Goal: Information Seeking & Learning: Learn about a topic

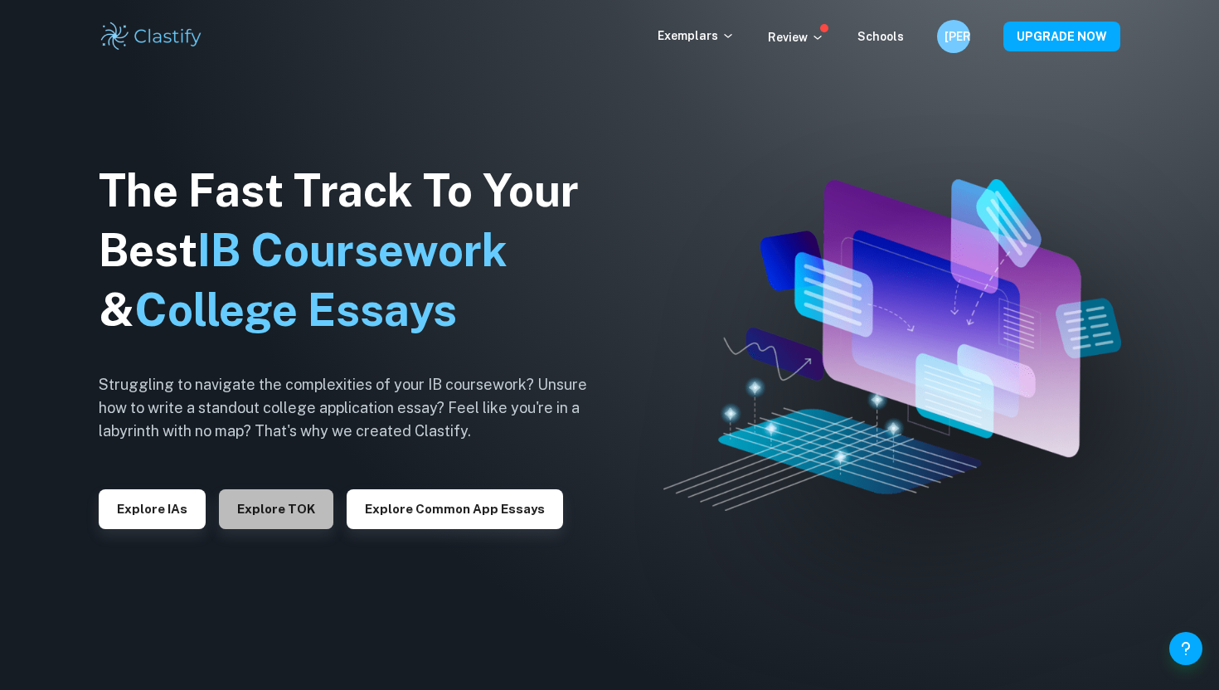
click at [272, 506] on button "Explore TOK" at bounding box center [276, 509] width 114 height 40
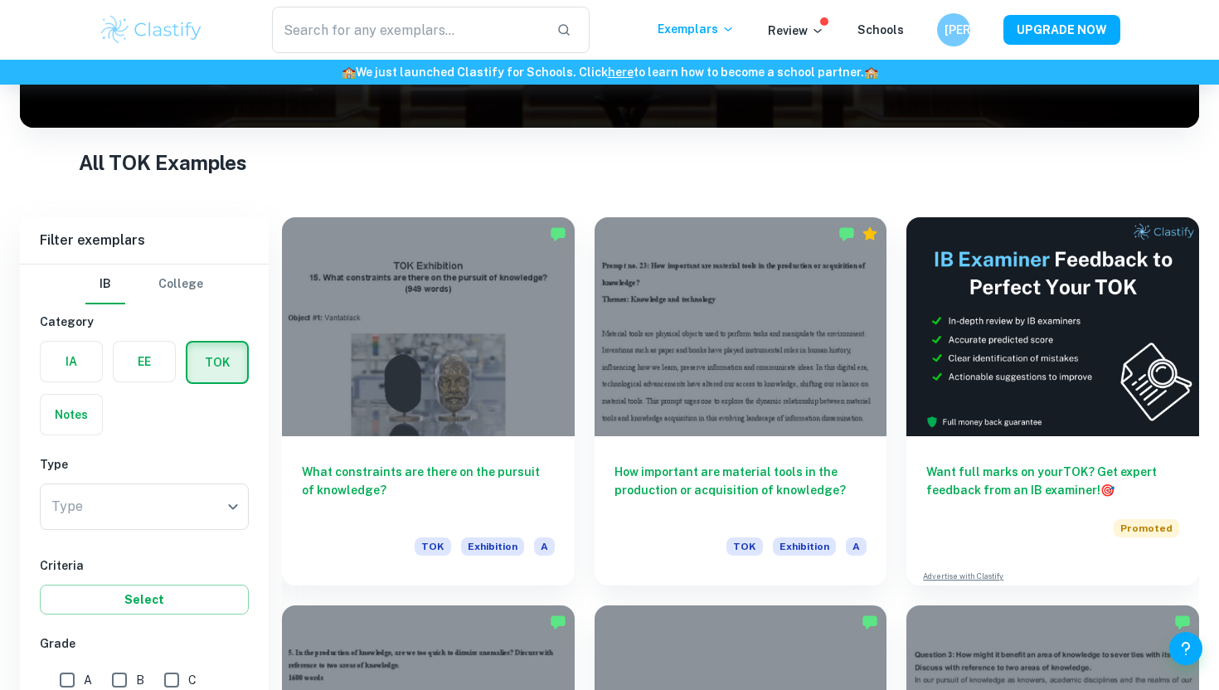
scroll to position [420, 0]
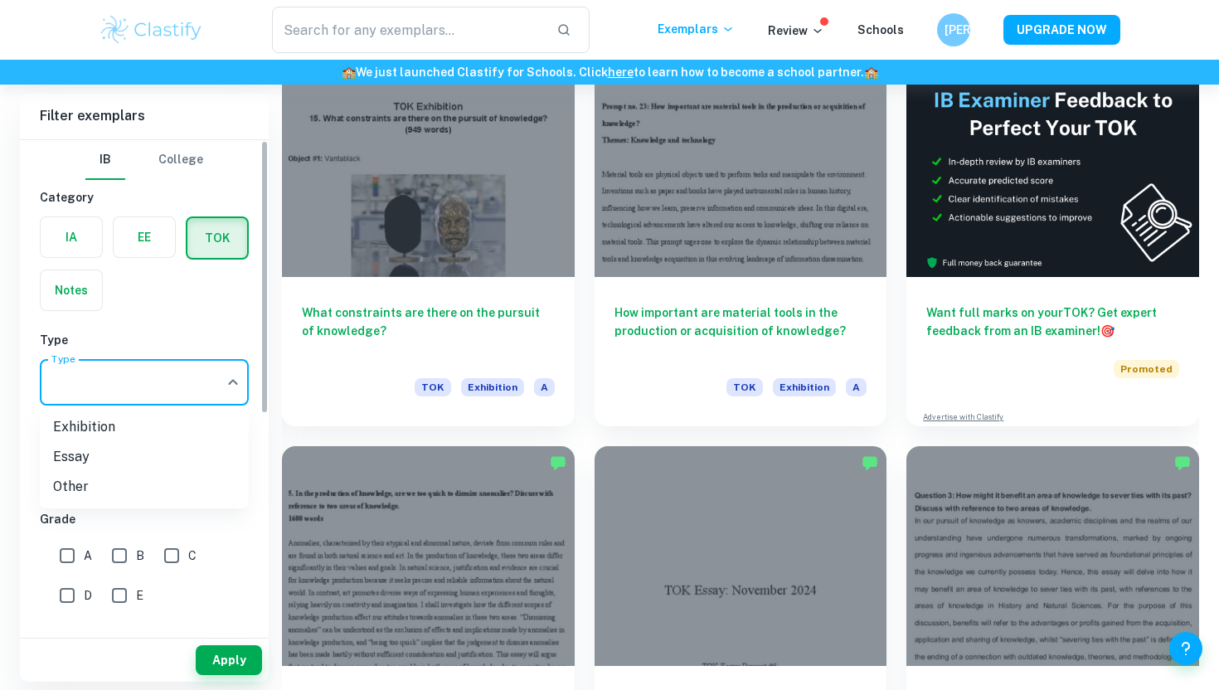
click at [132, 355] on body "We value your privacy We use cookies to enhance your browsing experience, serve…" at bounding box center [609, 10] width 1219 height 690
click at [101, 462] on li "Essay" at bounding box center [144, 457] width 209 height 30
type input "Essay"
click at [69, 552] on input "A" at bounding box center [67, 555] width 33 height 33
checkbox input "true"
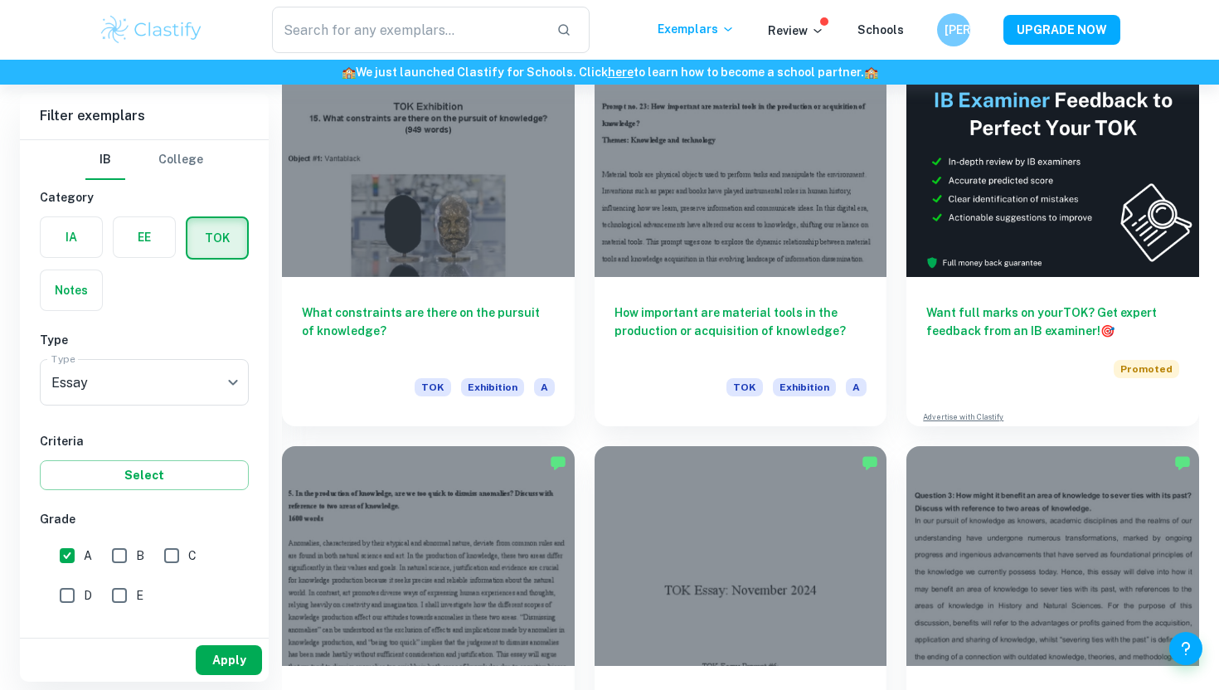
click at [209, 665] on button "Apply" at bounding box center [229, 660] width 66 height 30
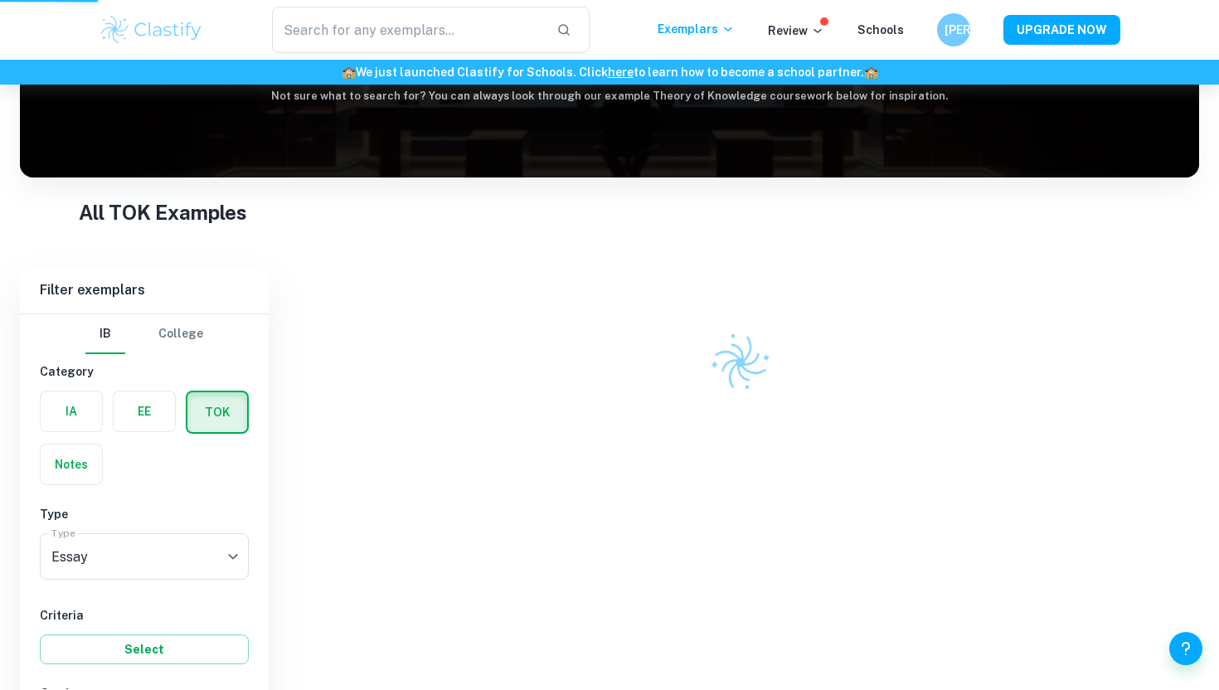
scroll to position [153, 0]
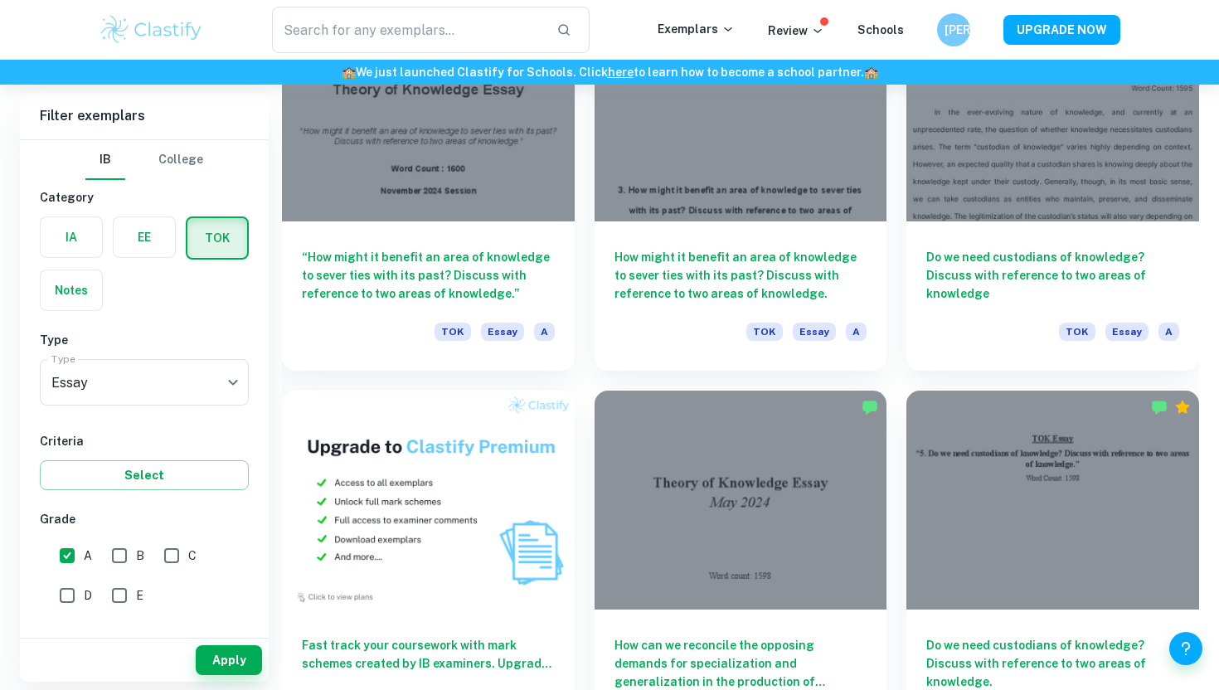
scroll to position [932, 0]
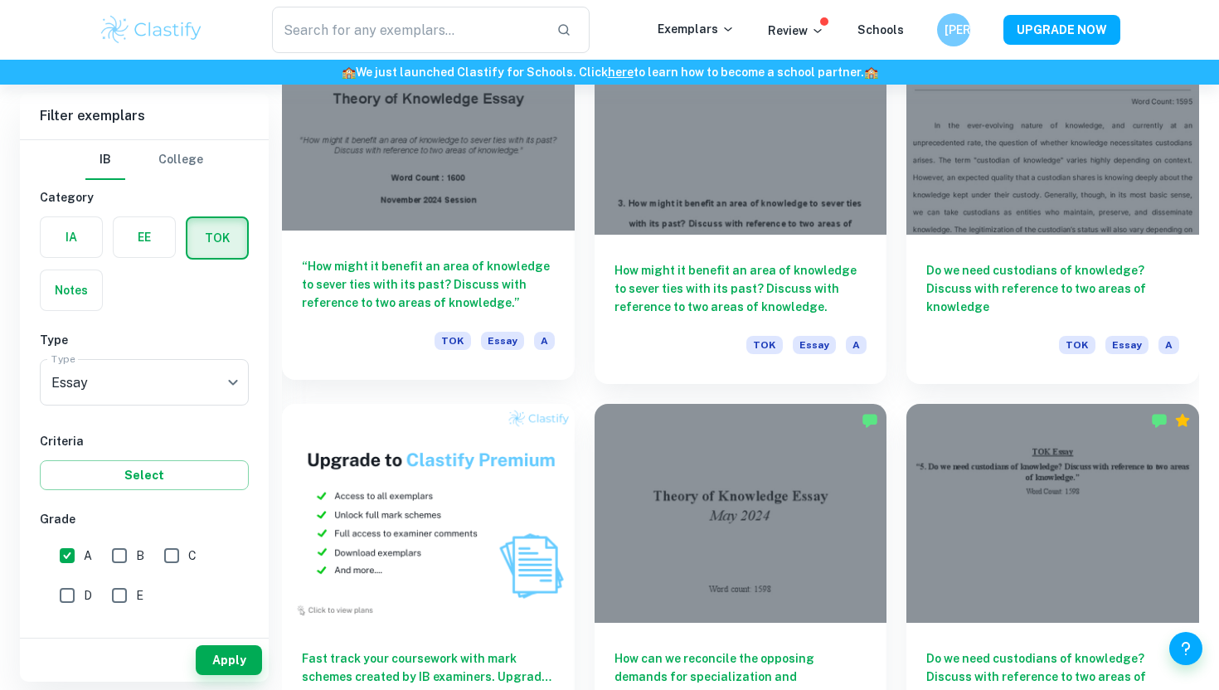
click at [426, 263] on h6 "“How might it benefit an area of knowledge to sever ties with its past? Discuss…" at bounding box center [428, 284] width 253 height 55
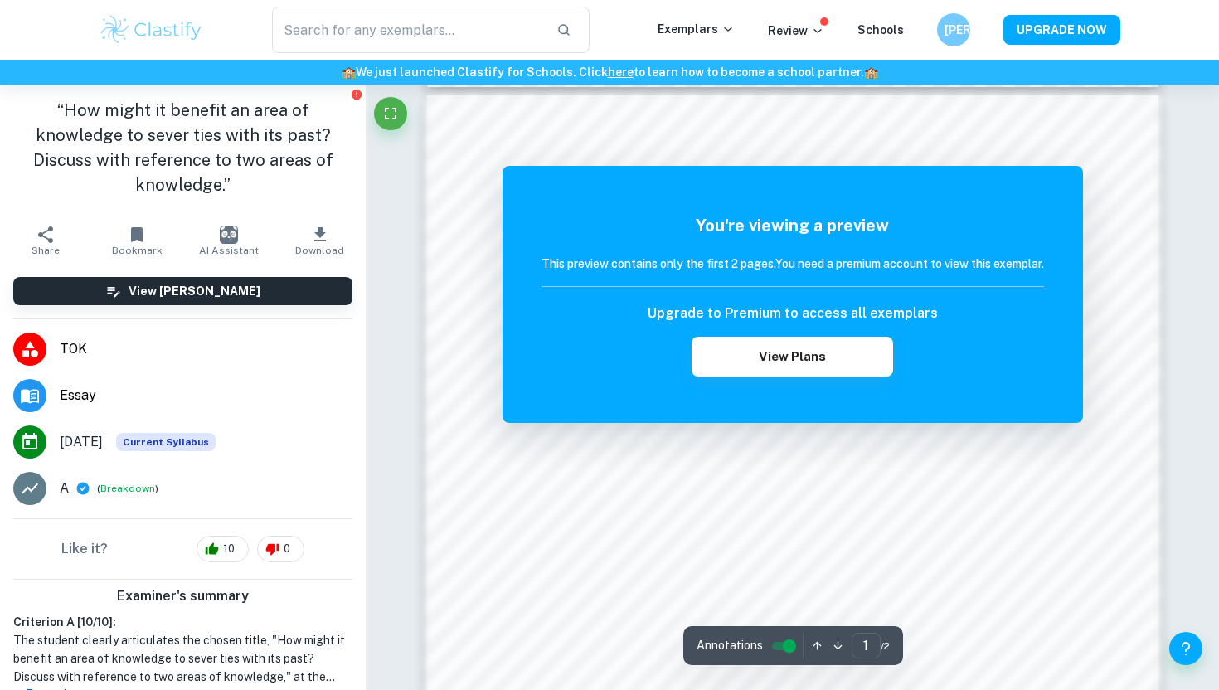
scroll to position [1366, 0]
